Goal: Check status

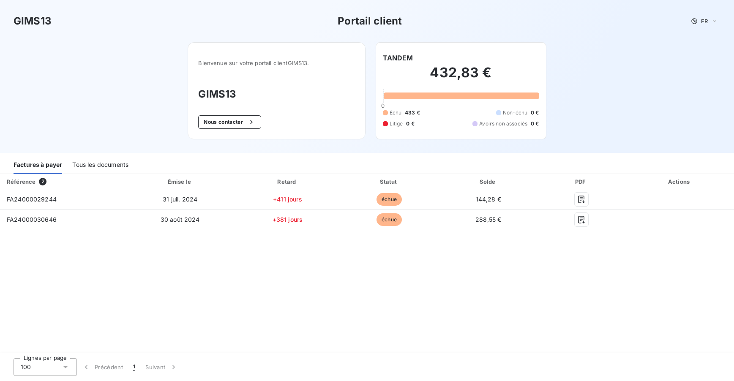
click at [98, 161] on div "Tous les documents" at bounding box center [100, 165] width 56 height 18
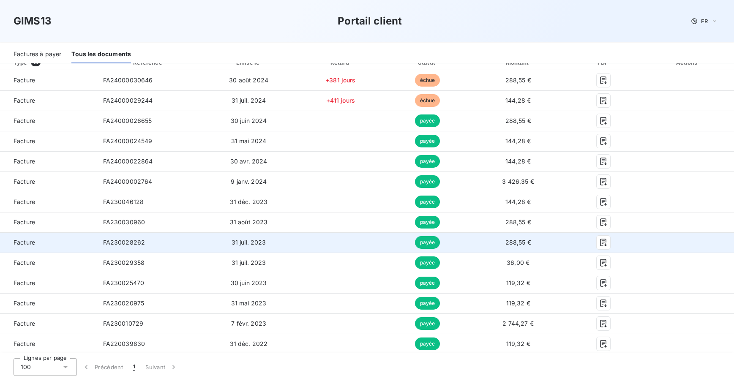
scroll to position [120, 0]
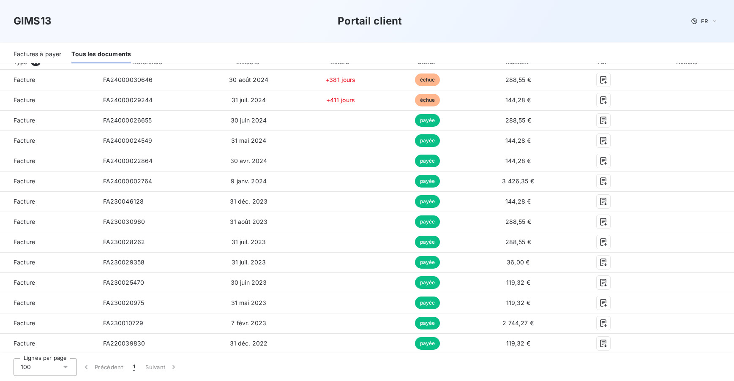
click at [64, 365] on icon at bounding box center [65, 367] width 8 height 8
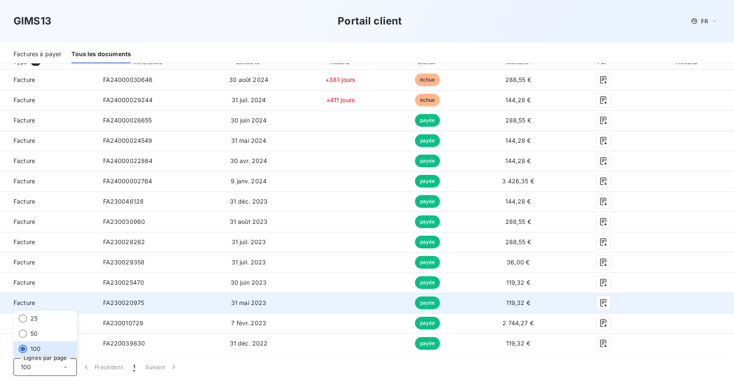
click at [264, 296] on td "31 mai 2023" at bounding box center [249, 303] width 96 height 20
